Goal: Use online tool/utility: Utilize a website feature to perform a specific function

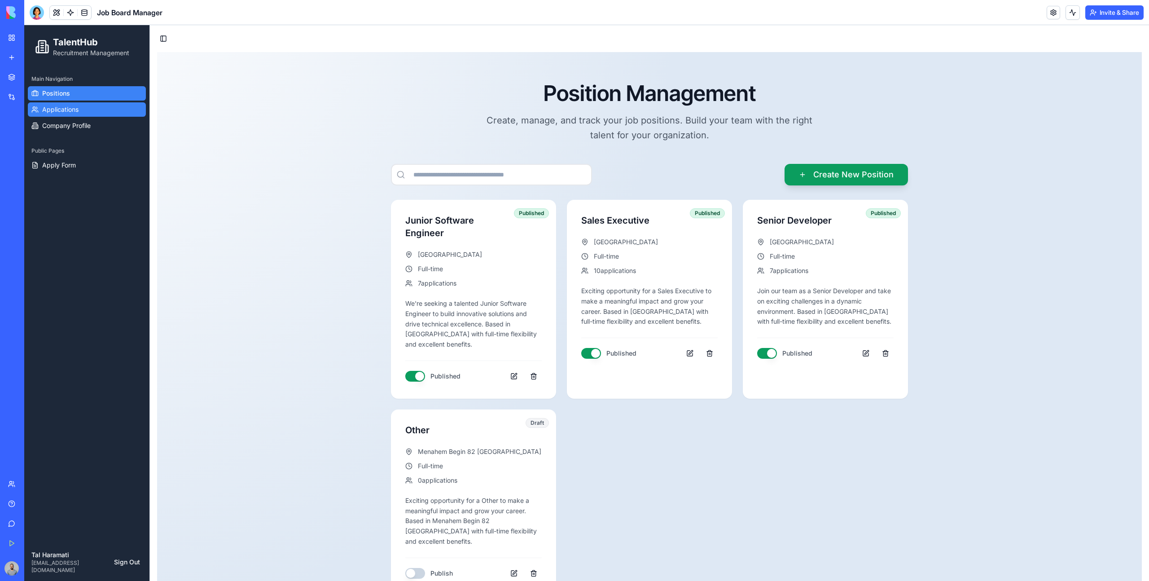
click at [105, 115] on link "Applications" at bounding box center [87, 109] width 118 height 14
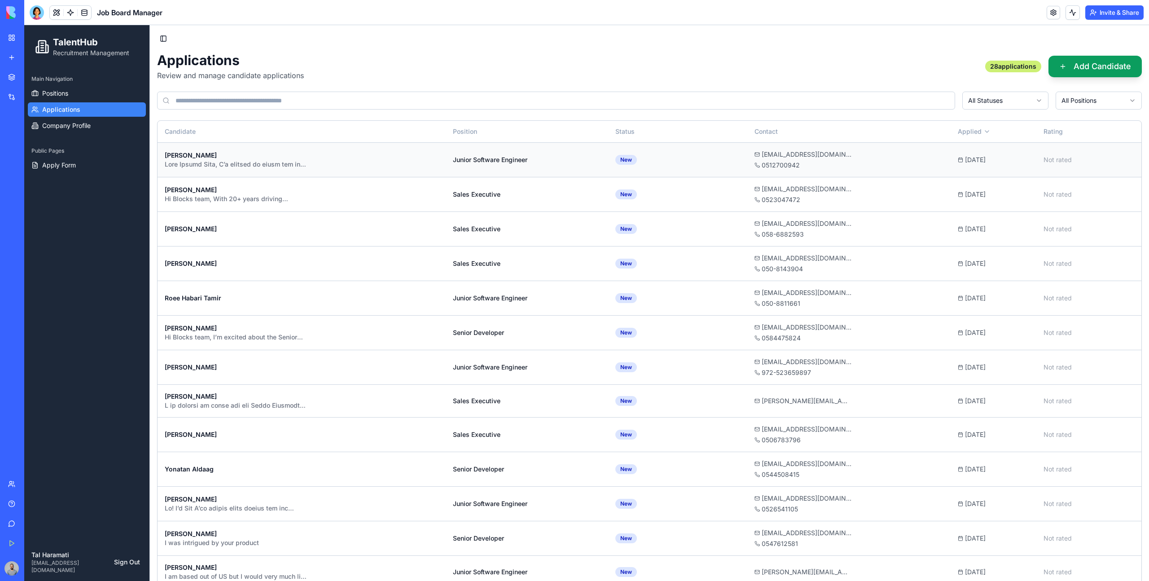
click at [365, 163] on div "[PERSON_NAME]" at bounding box center [302, 160] width 274 height 18
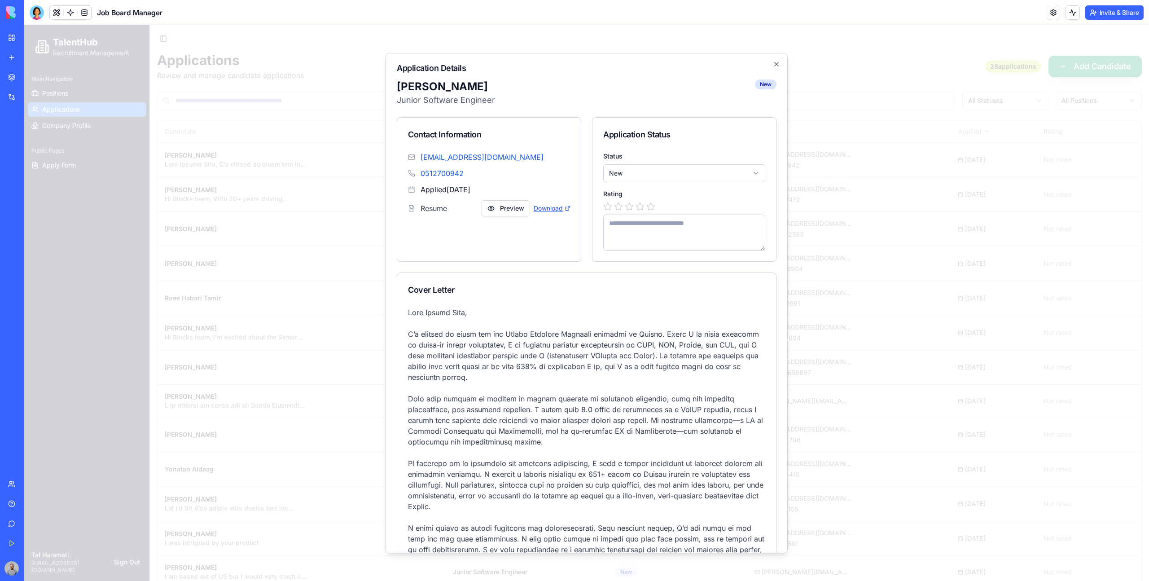
click at [546, 206] on link "Download" at bounding box center [552, 208] width 36 height 9
click at [628, 180] on body "TalentHub Recruitment Management Main Navigation Positions Applications Company…" at bounding box center [586, 564] width 1125 height 1079
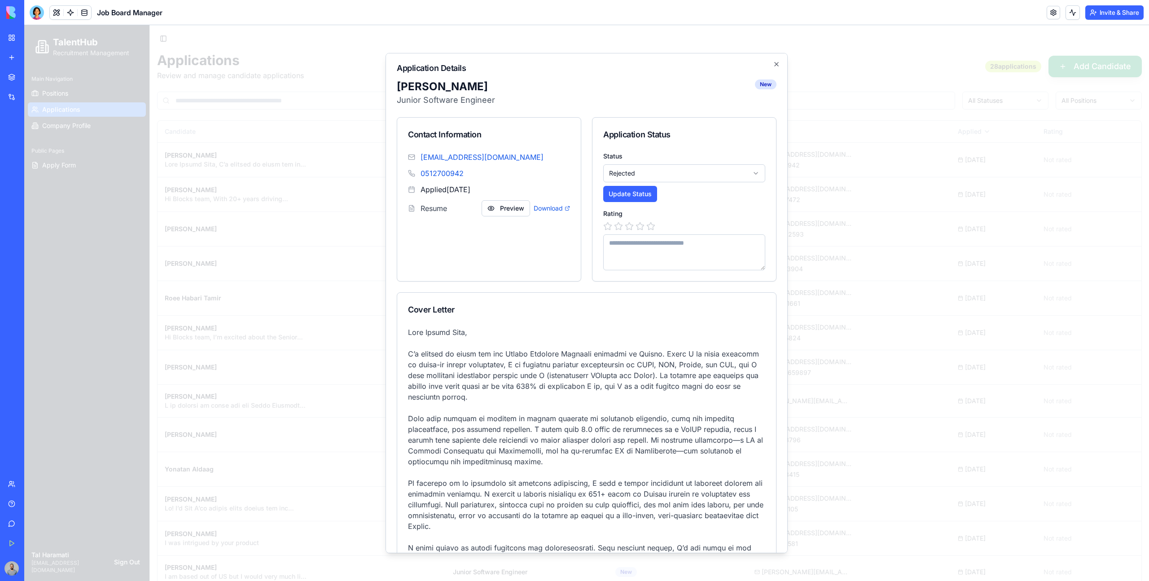
click at [645, 175] on body "TalentHub Recruitment Management Main Navigation Positions Applications Company…" at bounding box center [586, 564] width 1125 height 1079
click at [632, 187] on button "Update Status" at bounding box center [630, 194] width 54 height 16
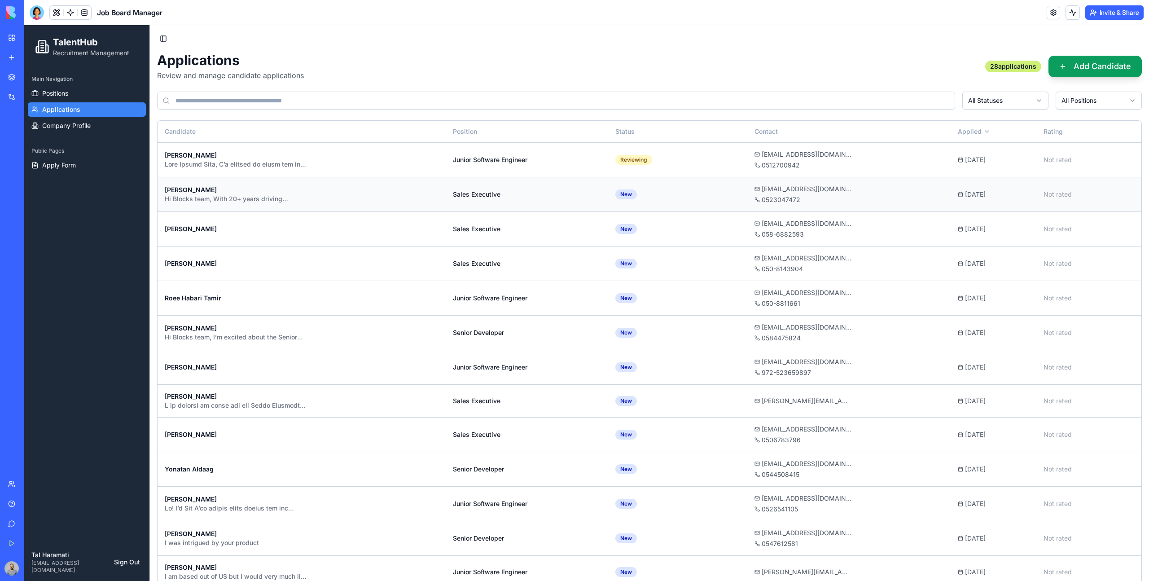
click at [826, 189] on div "[EMAIL_ADDRESS][DOMAIN_NAME]" at bounding box center [849, 189] width 189 height 9
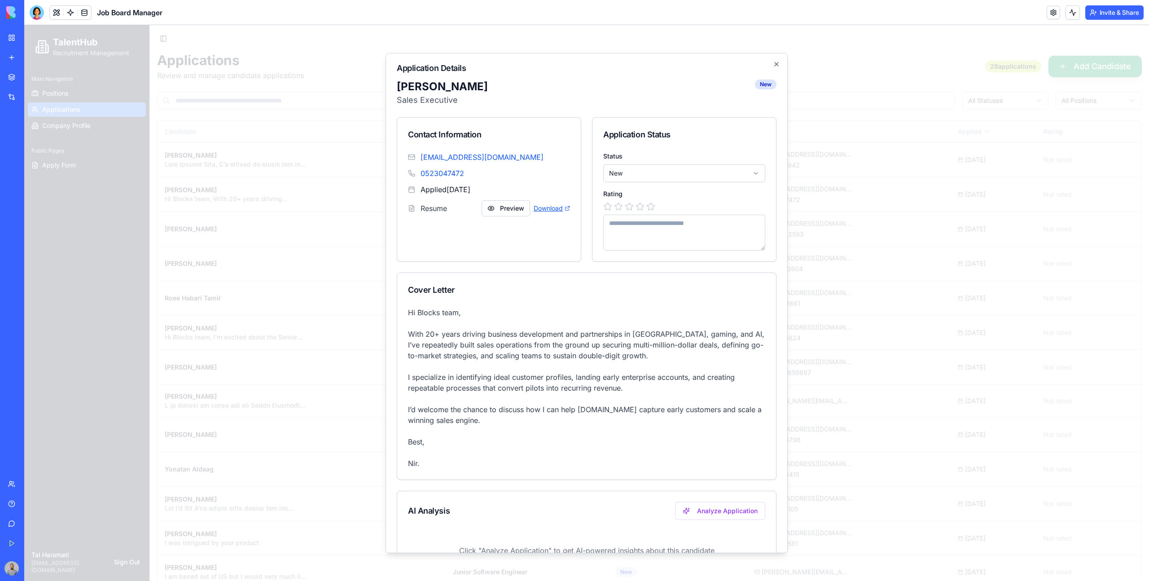
click at [565, 205] on link "Download" at bounding box center [552, 208] width 36 height 9
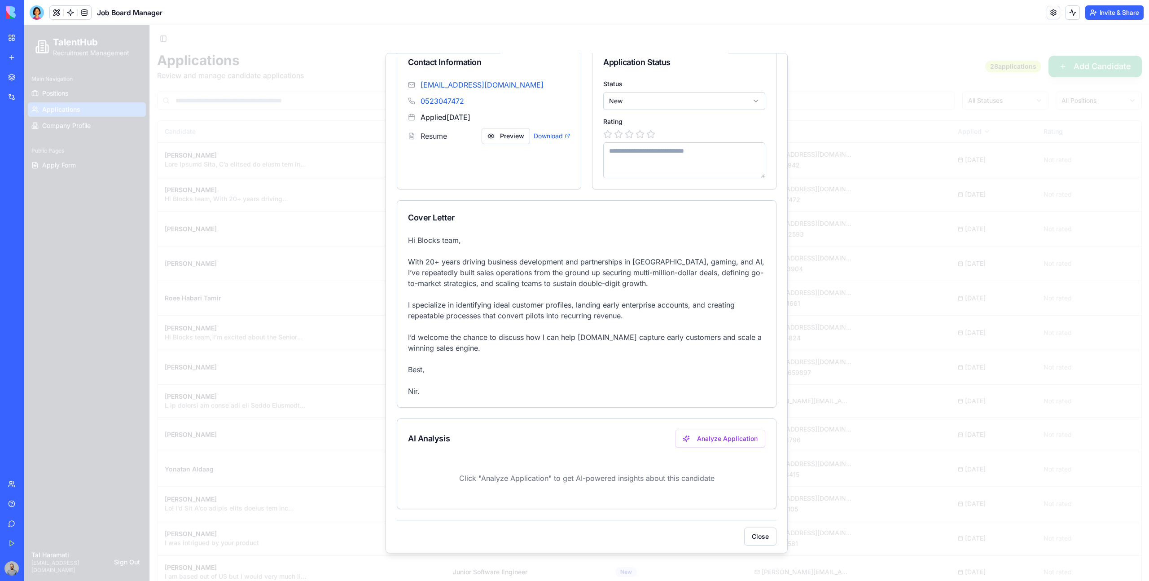
scroll to position [76, 0]
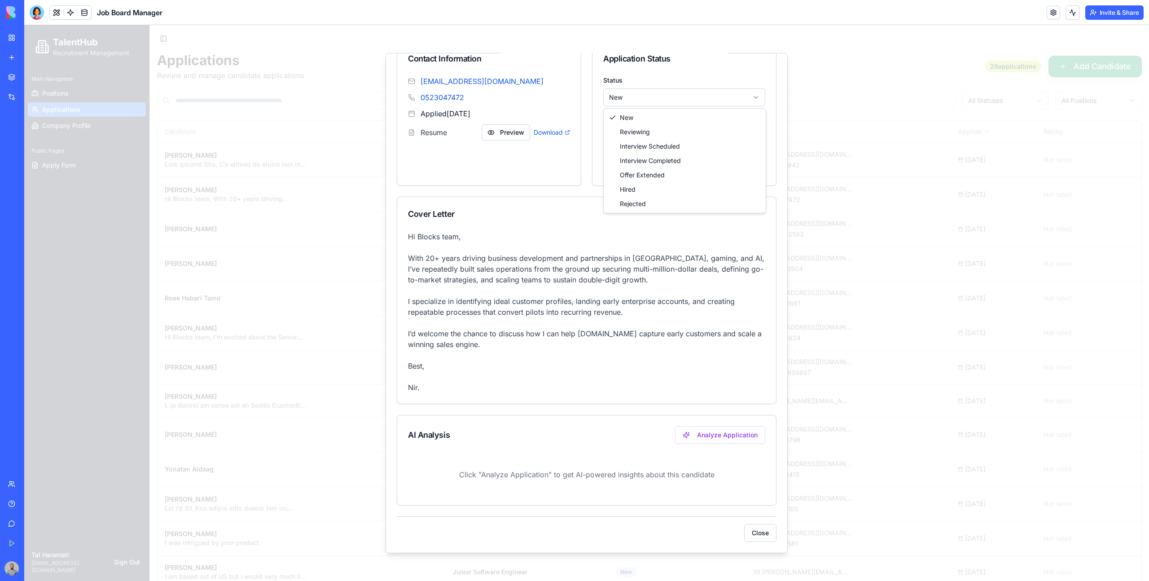
click at [646, 102] on body "TalentHub Recruitment Management Main Navigation Positions Applications Company…" at bounding box center [586, 564] width 1125 height 1079
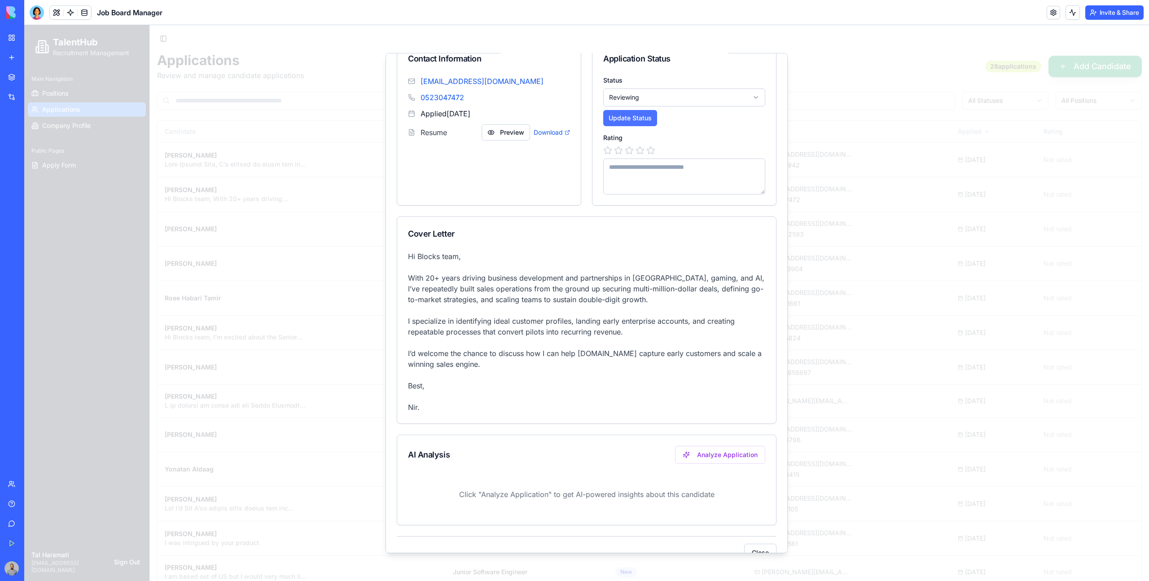
click at [624, 116] on button "Update Status" at bounding box center [630, 118] width 54 height 16
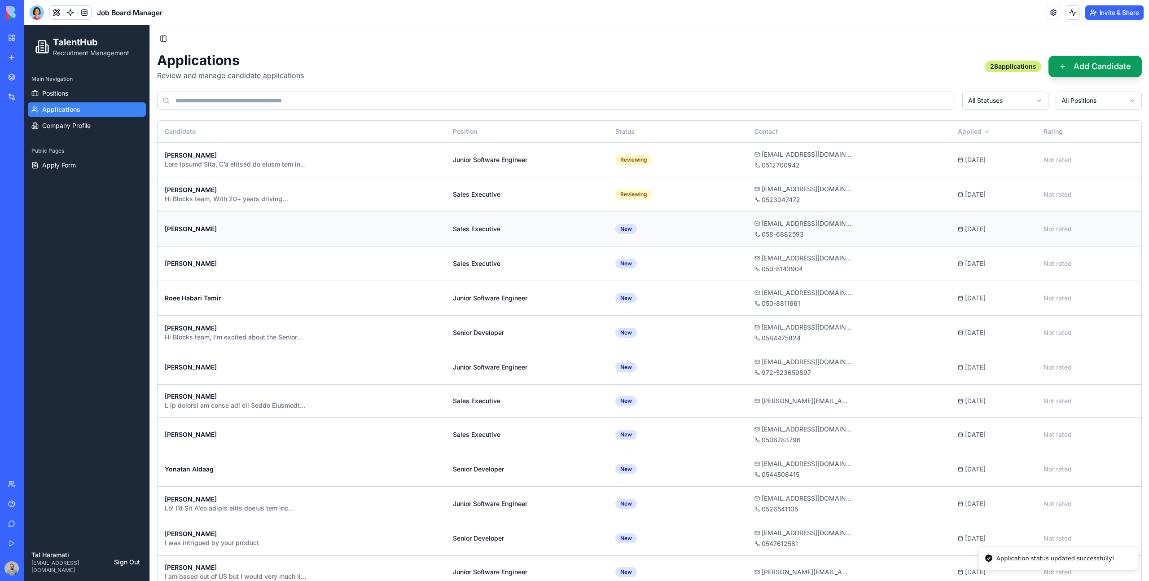
click at [690, 226] on td "New" at bounding box center [677, 228] width 139 height 35
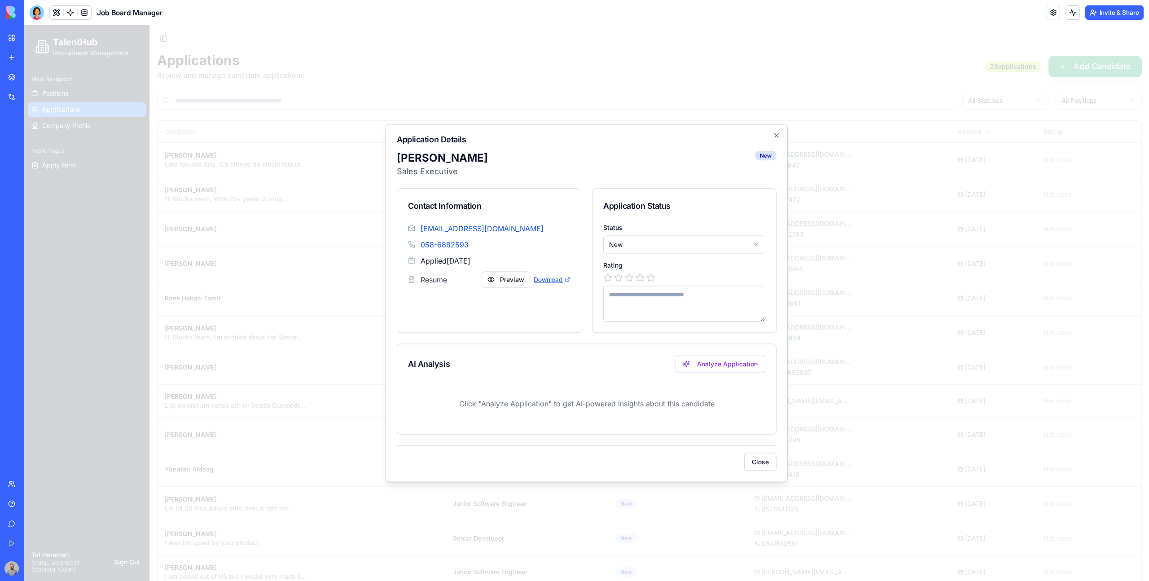
click at [568, 279] on icon at bounding box center [567, 279] width 5 height 5
click at [625, 250] on body "TalentHub Recruitment Management Main Navigation Positions Applications Company…" at bounding box center [586, 564] width 1125 height 1079
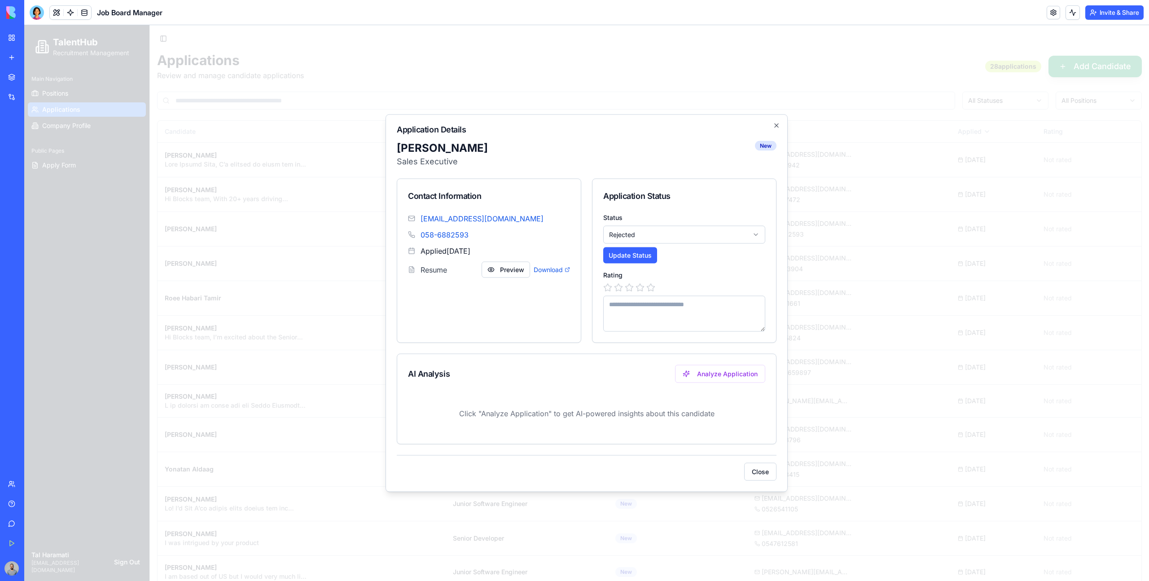
click at [639, 264] on div "Status Rejected Update Status Rating" at bounding box center [685, 277] width 184 height 129
click at [634, 258] on button "Update Status" at bounding box center [630, 255] width 54 height 16
click at [678, 268] on div "Status Rejected Update Status Rating" at bounding box center [685, 277] width 184 height 129
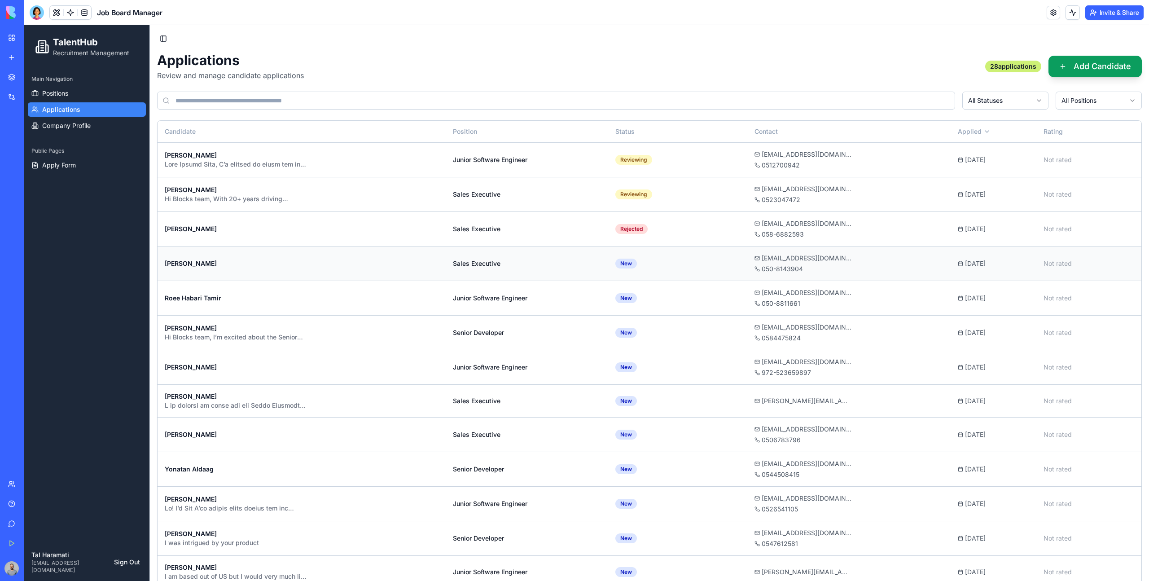
click at [688, 264] on td "New" at bounding box center [677, 263] width 139 height 35
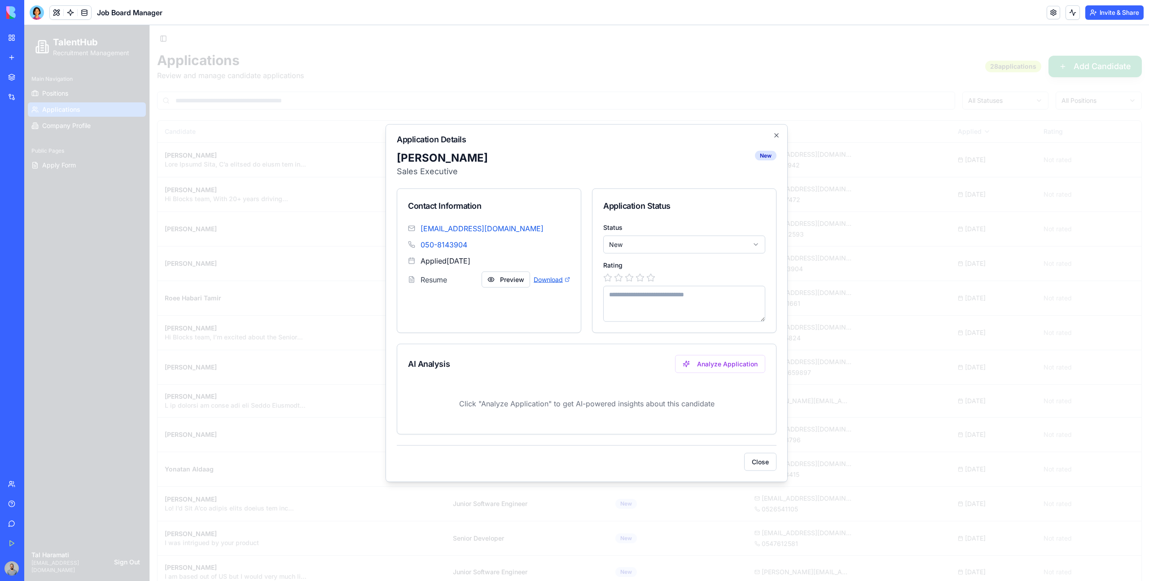
click at [539, 279] on link "Download" at bounding box center [552, 279] width 36 height 9
click at [655, 249] on body "TalentHub Recruitment Management Main Navigation Positions Applications Company…" at bounding box center [586, 564] width 1125 height 1079
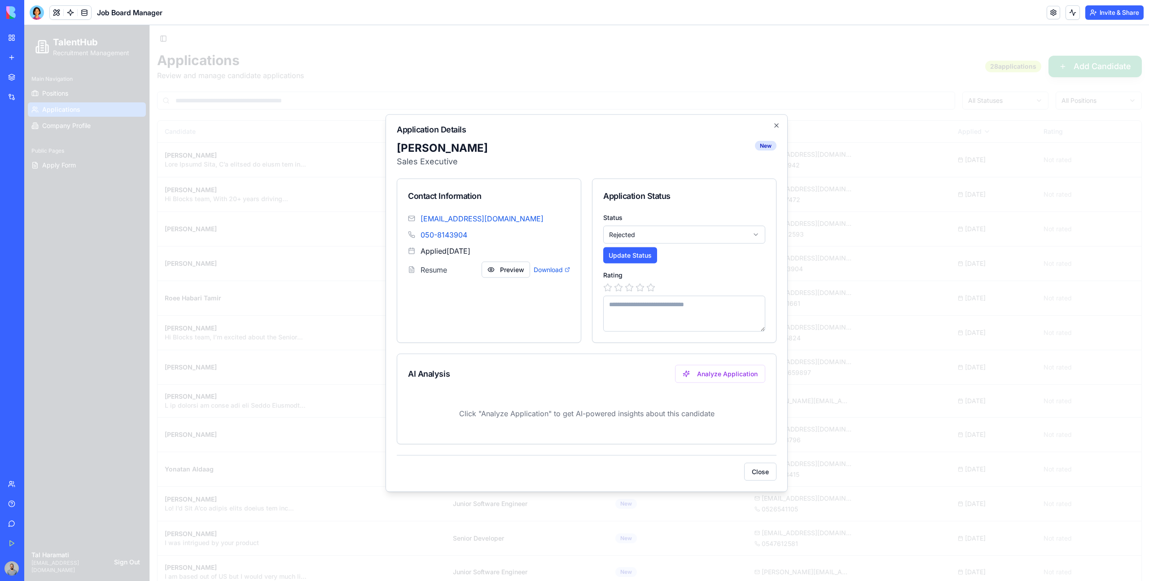
click at [613, 264] on div "Status Rejected Update Status Rating" at bounding box center [685, 277] width 184 height 129
click at [613, 260] on button "Update Status" at bounding box center [630, 255] width 54 height 16
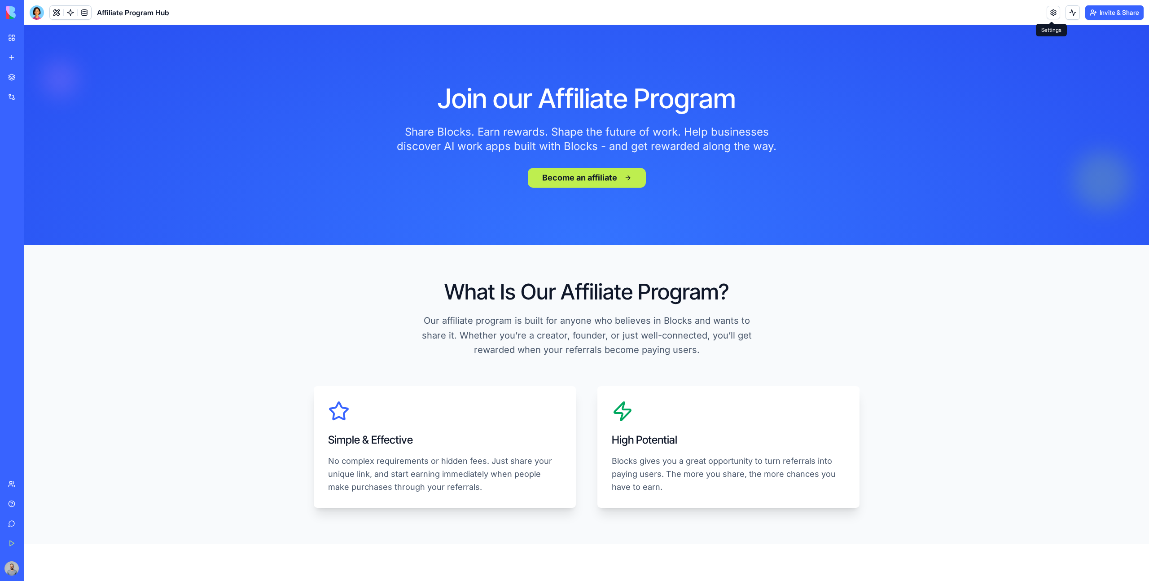
click at [1054, 18] on link at bounding box center [1053, 12] width 13 height 13
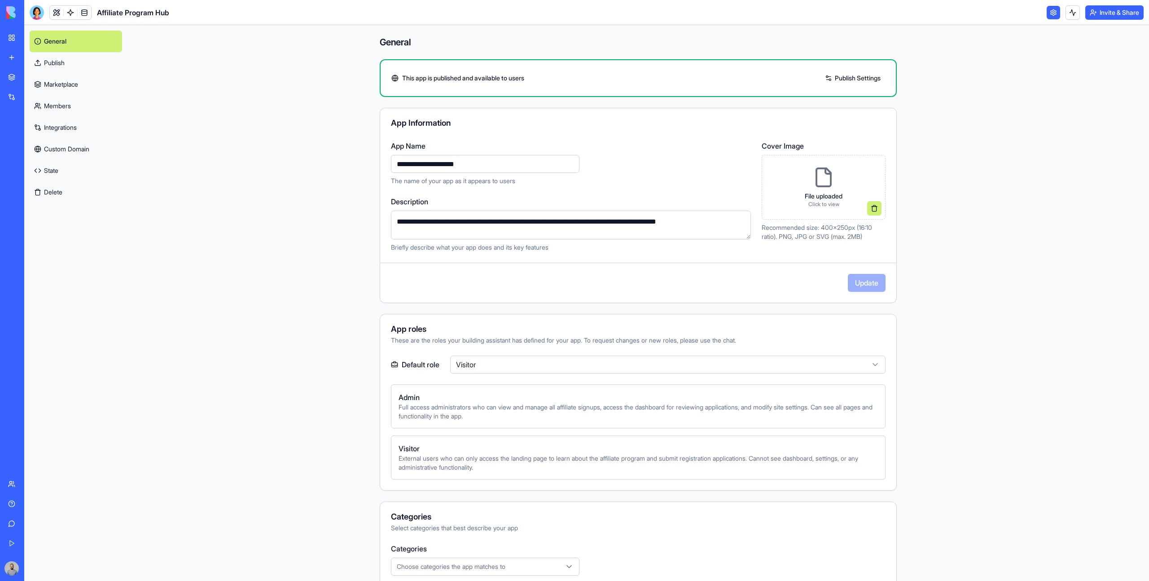
click at [1051, 16] on link at bounding box center [1053, 12] width 13 height 13
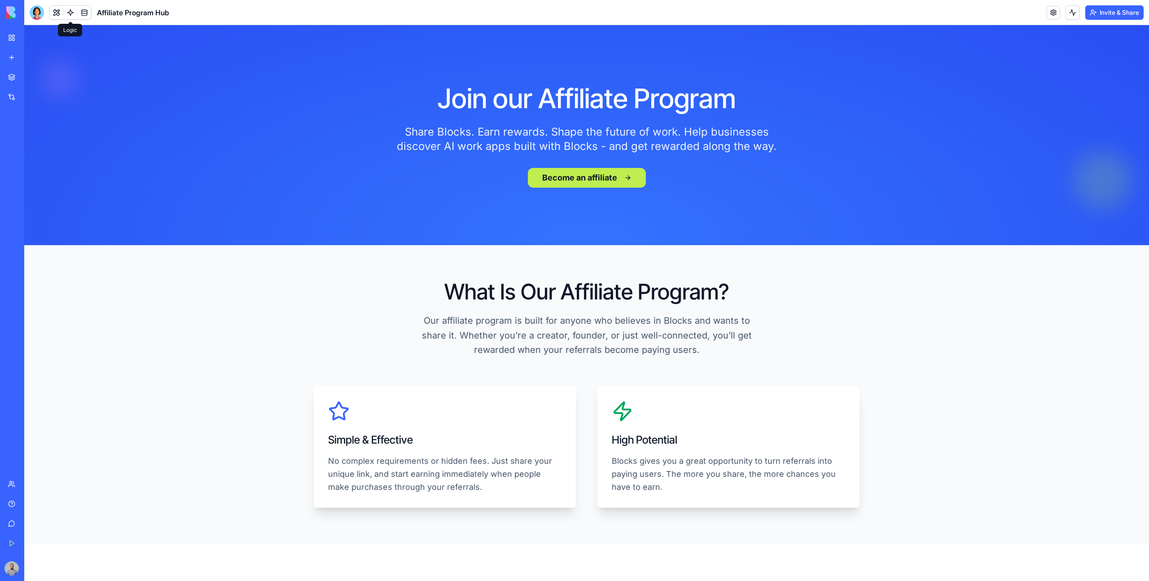
click at [64, 13] on link at bounding box center [70, 12] width 13 height 13
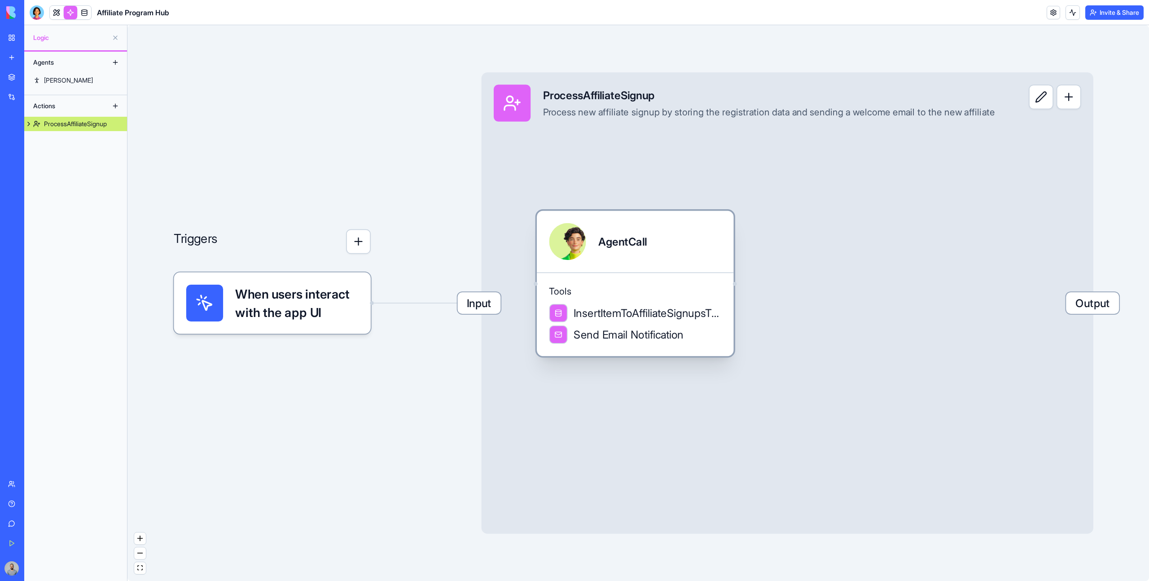
click at [618, 263] on div "AgentCall" at bounding box center [635, 242] width 197 height 62
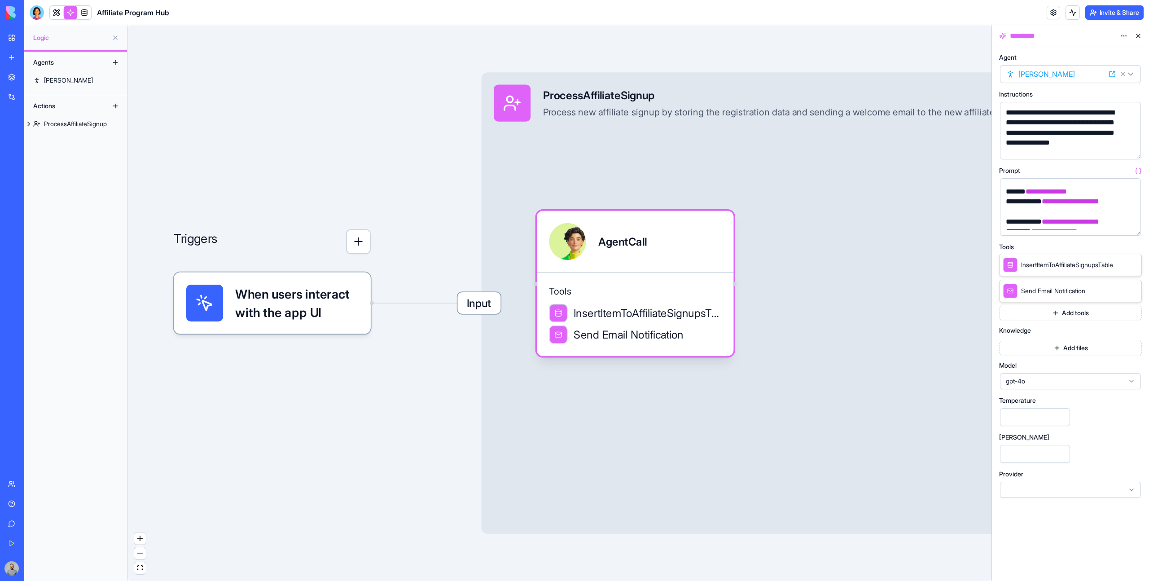
scroll to position [177, 0]
click at [463, 312] on span "Input" at bounding box center [478, 303] width 43 height 22
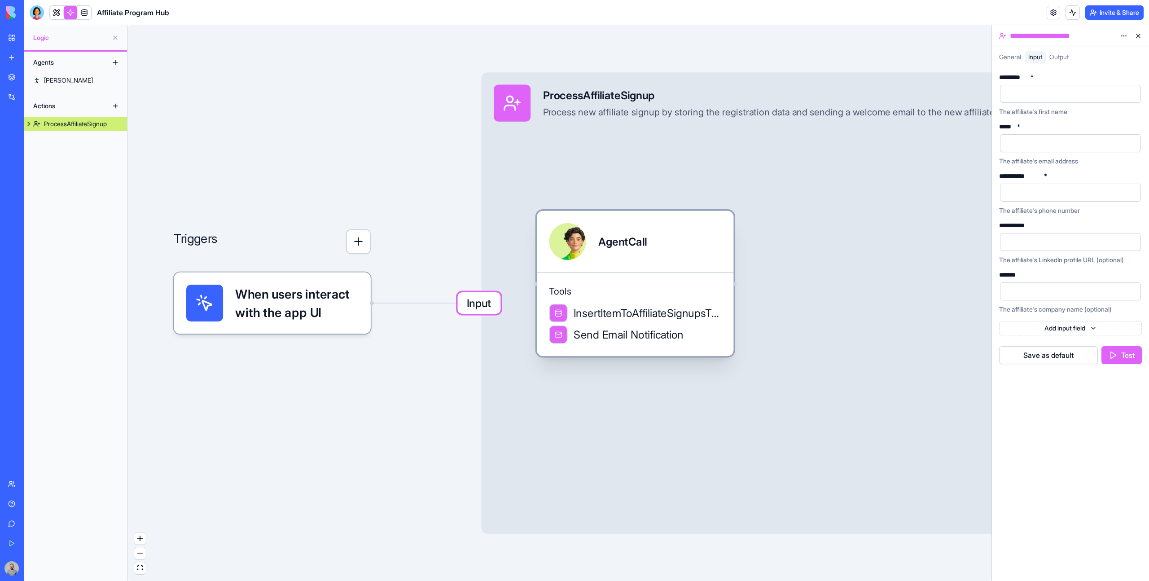
click at [598, 287] on span "Tools" at bounding box center [635, 292] width 172 height 12
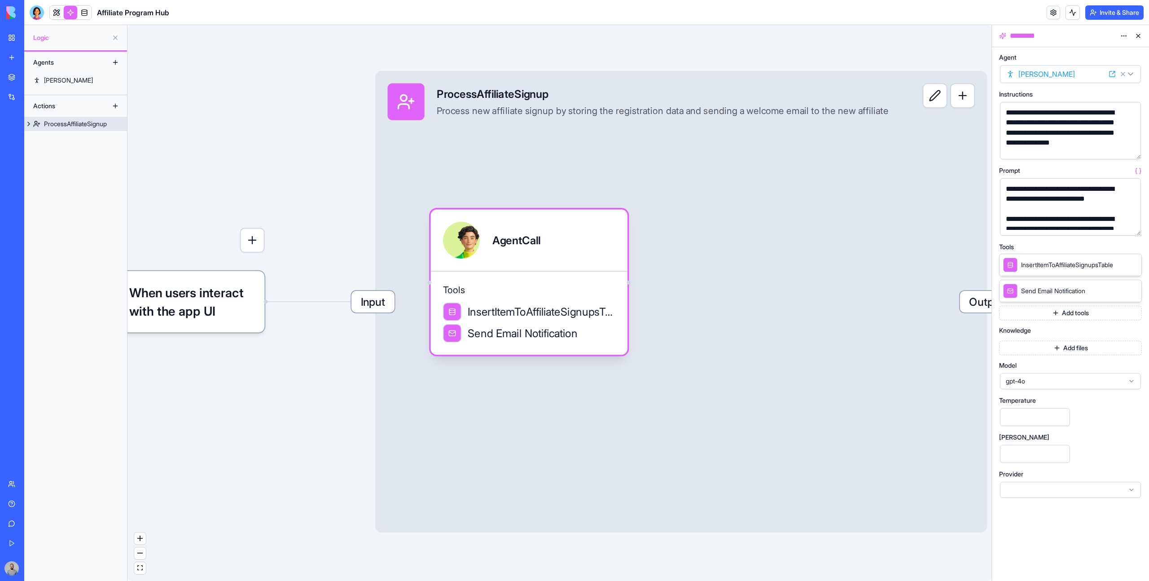
click at [981, 308] on span "Output" at bounding box center [986, 302] width 53 height 22
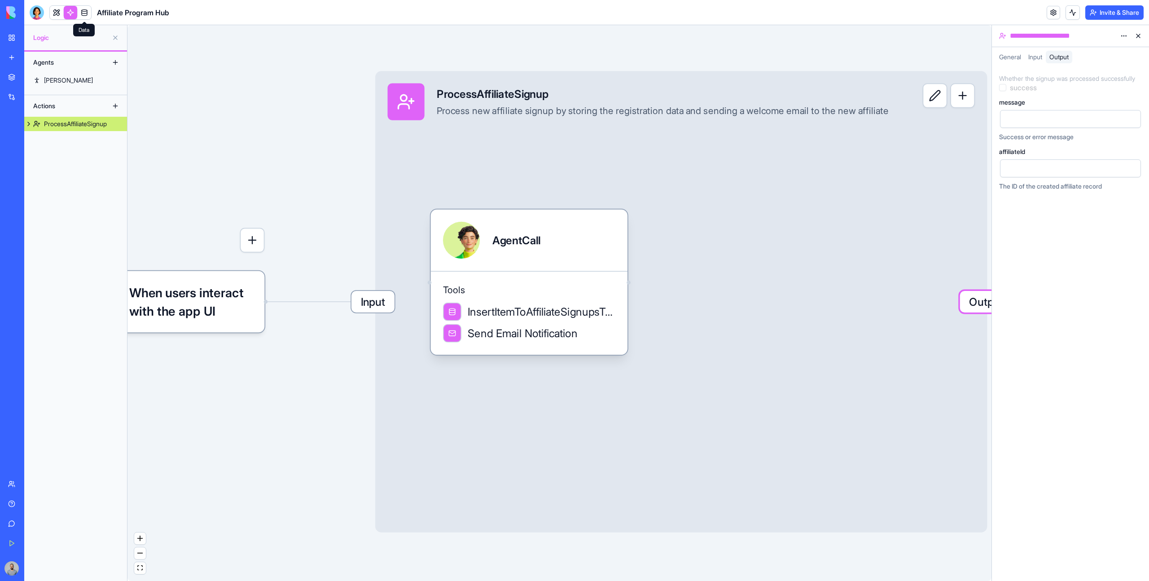
click at [87, 15] on link at bounding box center [84, 12] width 13 height 13
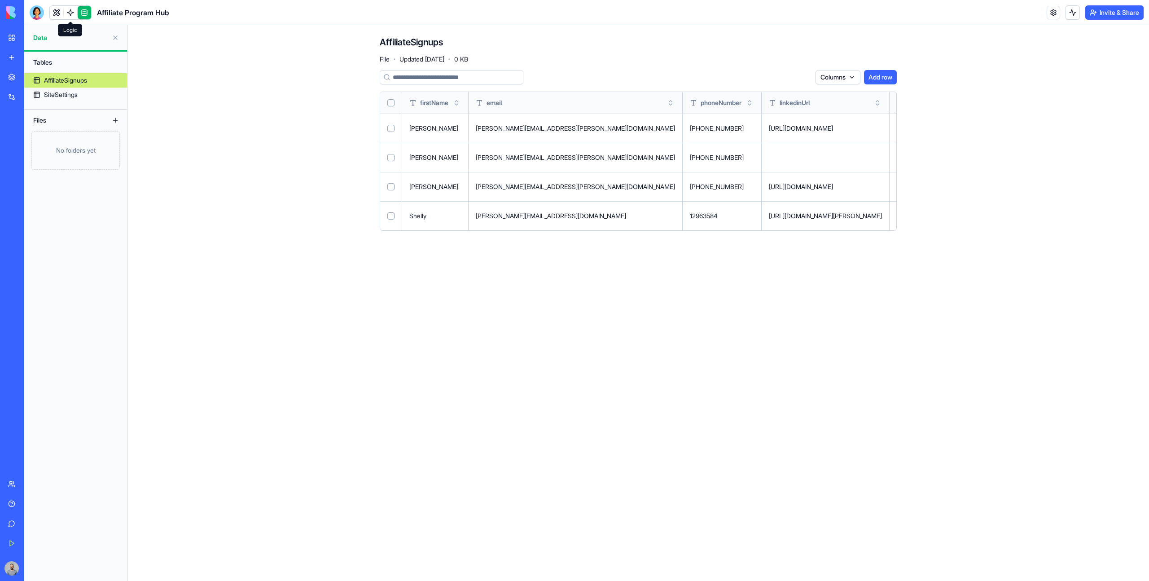
click at [67, 11] on link at bounding box center [70, 12] width 13 height 13
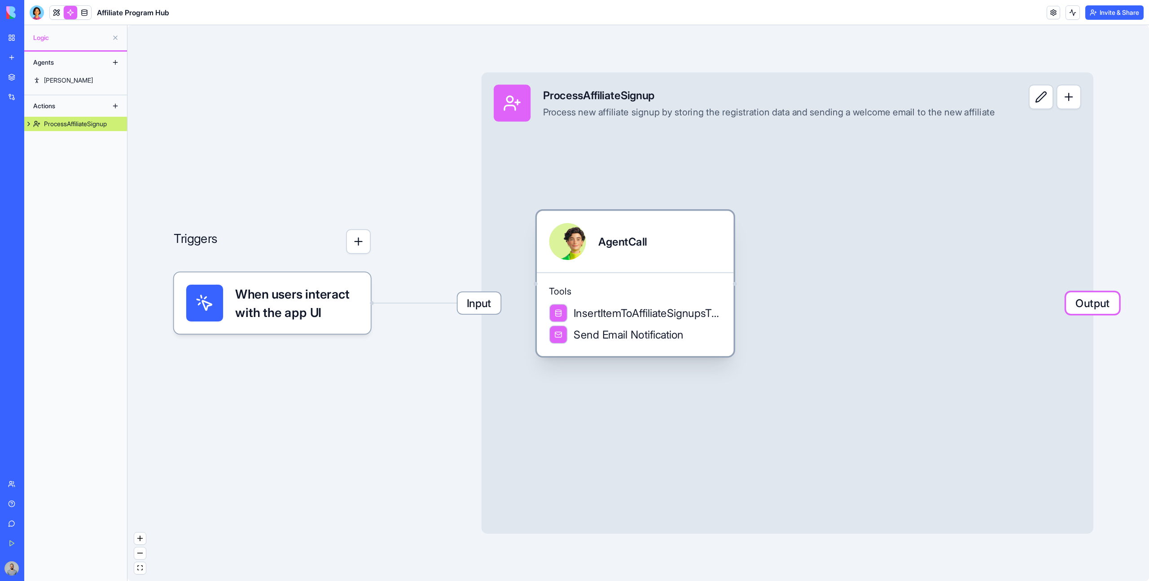
click at [701, 238] on div "AgentCall" at bounding box center [635, 241] width 172 height 37
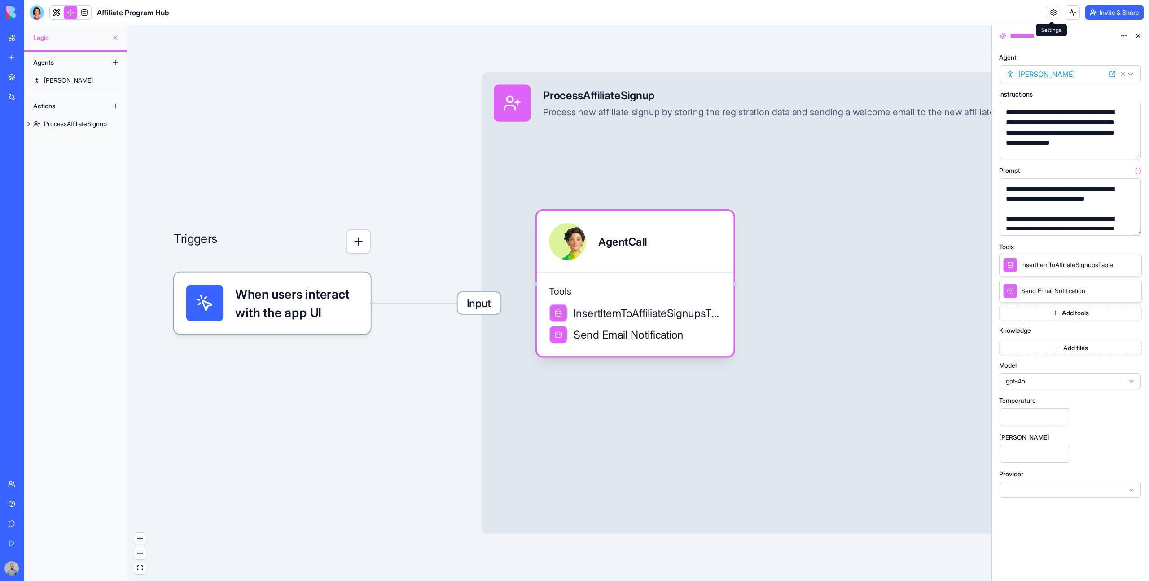
click at [1054, 7] on link at bounding box center [1053, 12] width 13 height 13
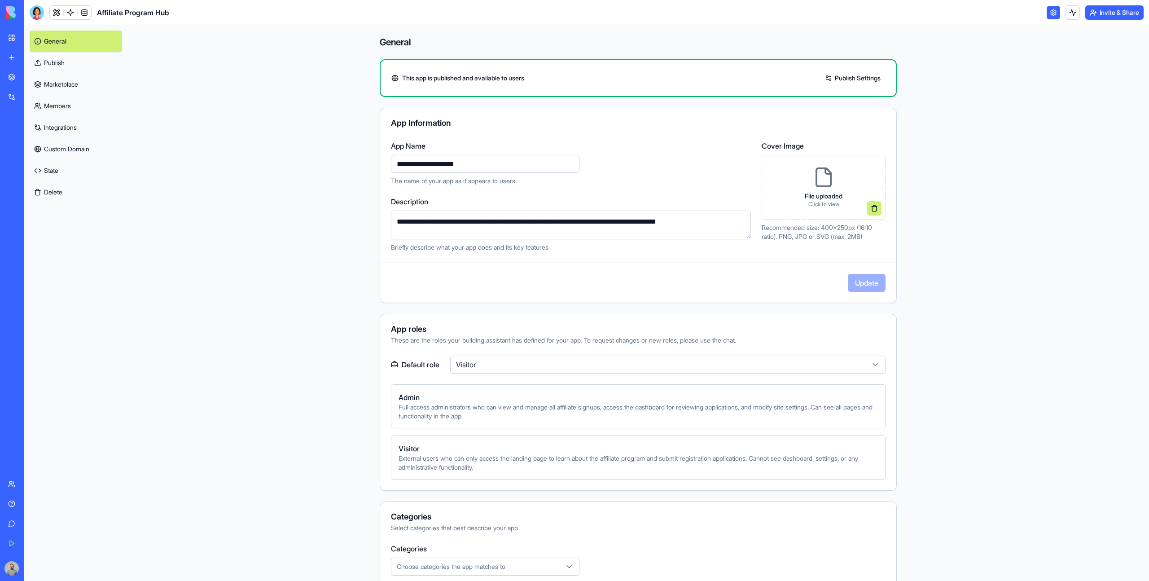
click at [76, 55] on link "Publish" at bounding box center [76, 63] width 92 height 22
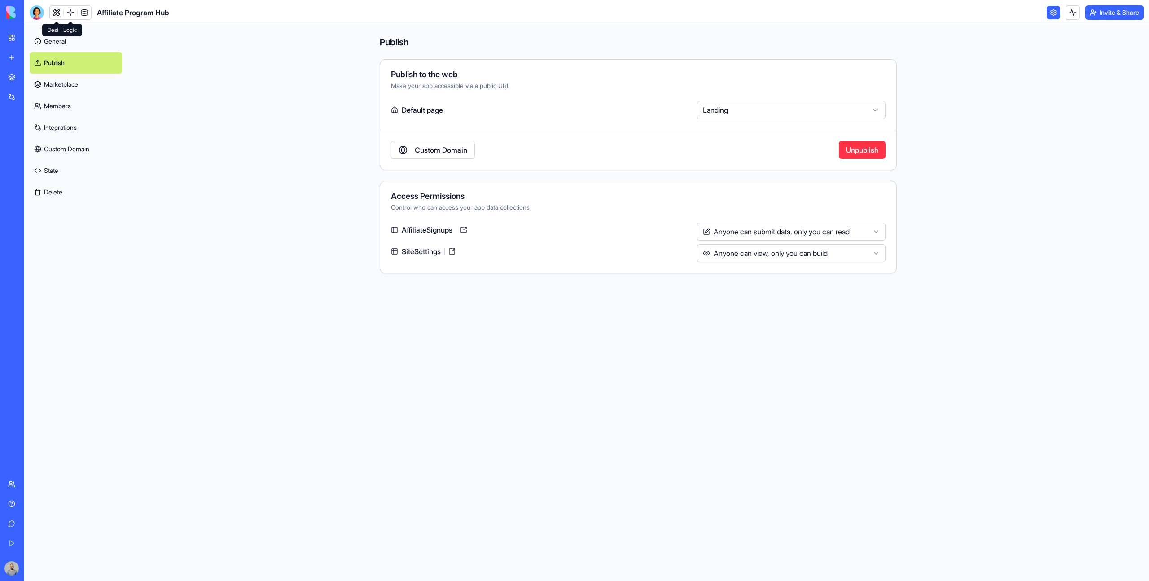
click at [66, 17] on link at bounding box center [70, 12] width 13 height 13
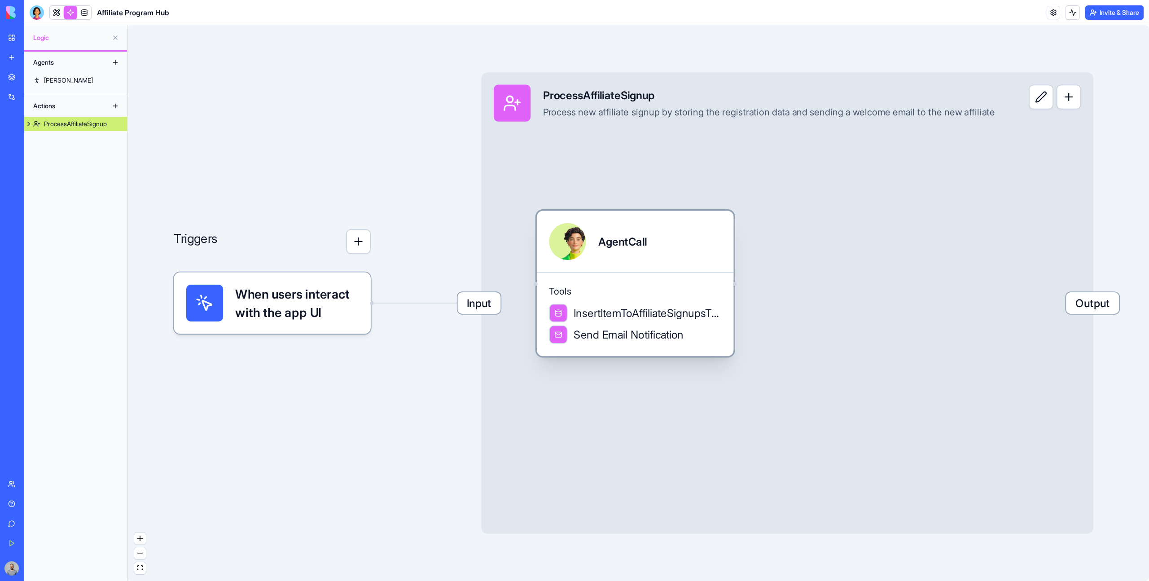
click at [588, 277] on div "Tools InsertItemToAffiliateSignupsTable Send Email Notification" at bounding box center [635, 314] width 197 height 84
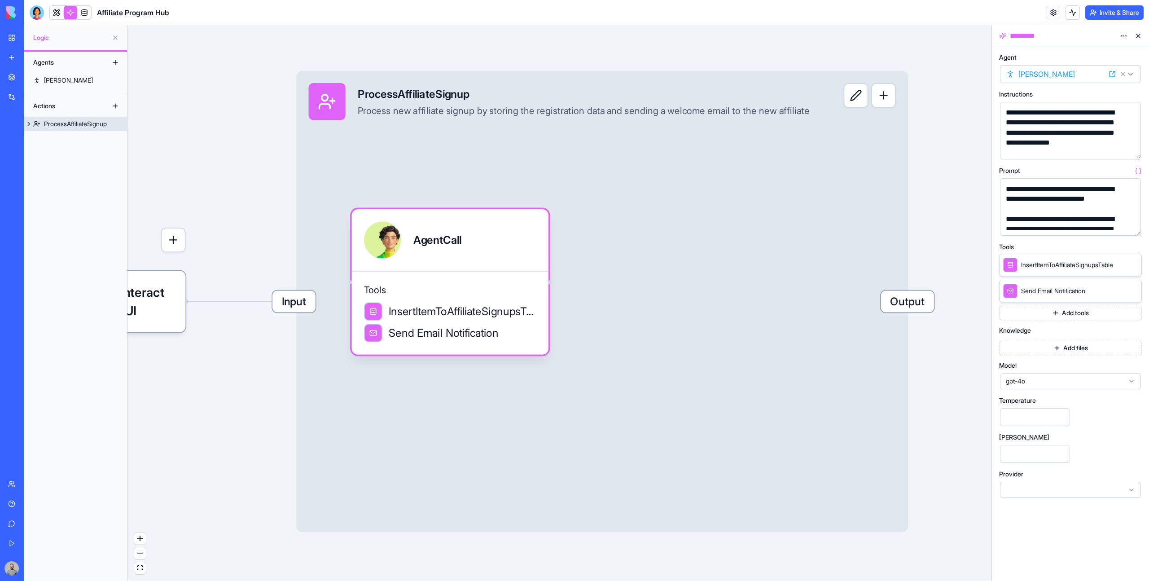
click at [900, 171] on div "Input ProcessAffiliateSignup Process new affiliate signup by storing the regist…" at bounding box center [602, 301] width 612 height 461
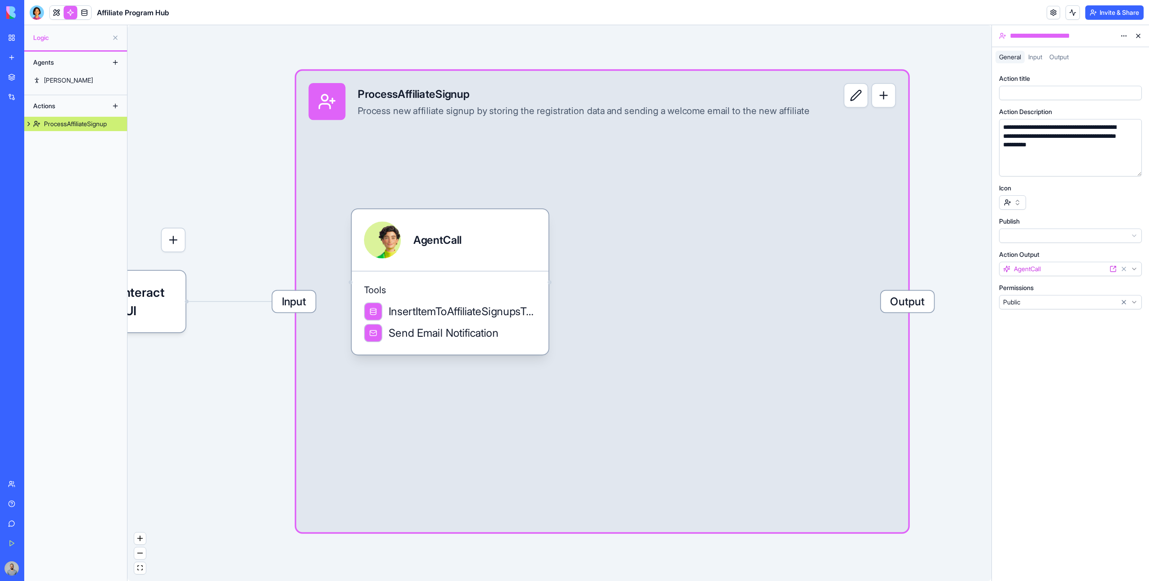
click at [1037, 309] on div "**********" at bounding box center [1070, 191] width 143 height 242
click at [1030, 307] on html "**********" at bounding box center [574, 290] width 1149 height 581
click at [1025, 302] on html "**********" at bounding box center [574, 290] width 1149 height 581
click at [497, 290] on span "Tools" at bounding box center [450, 290] width 172 height 12
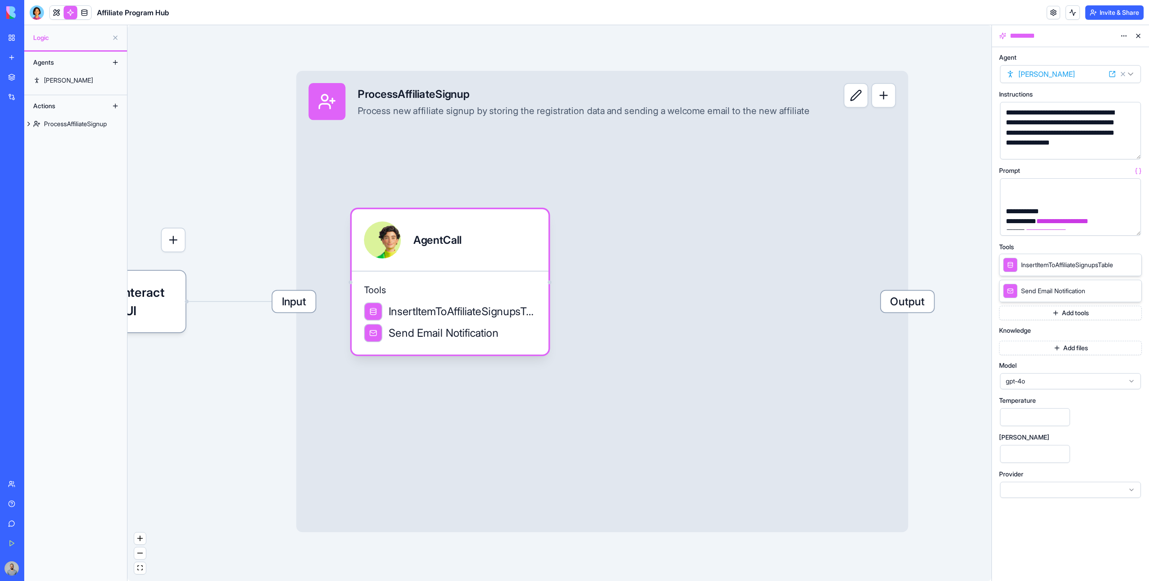
scroll to position [185, 0]
